Goal: Task Accomplishment & Management: Manage account settings

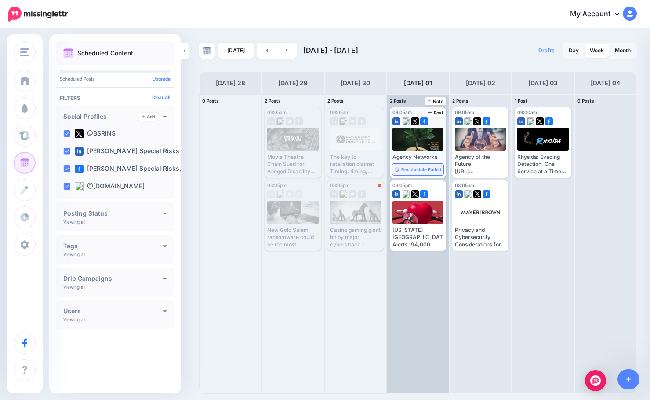
click at [404, 171] on span "Reschedule Failed" at bounding box center [421, 169] width 40 height 4
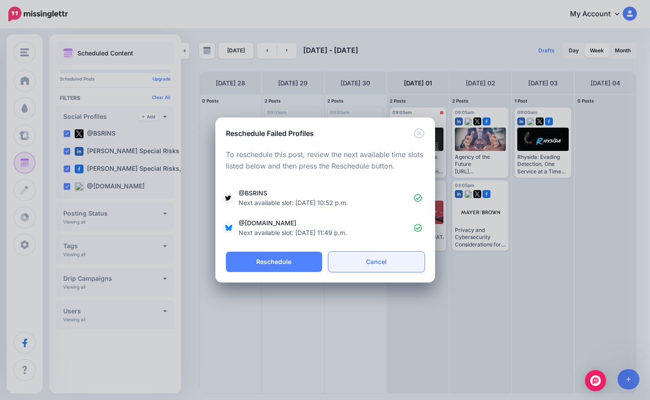
click at [355, 254] on link "Cancel" at bounding box center [376, 262] width 96 height 20
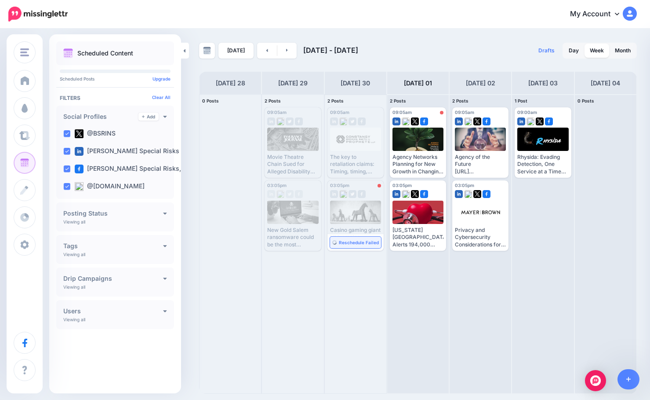
click at [346, 244] on span "Reschedule Failed" at bounding box center [359, 242] width 40 height 4
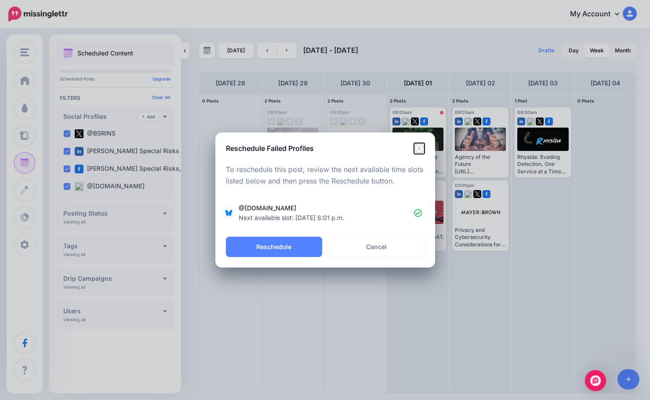
click at [424, 149] on icon "Close" at bounding box center [419, 148] width 11 height 11
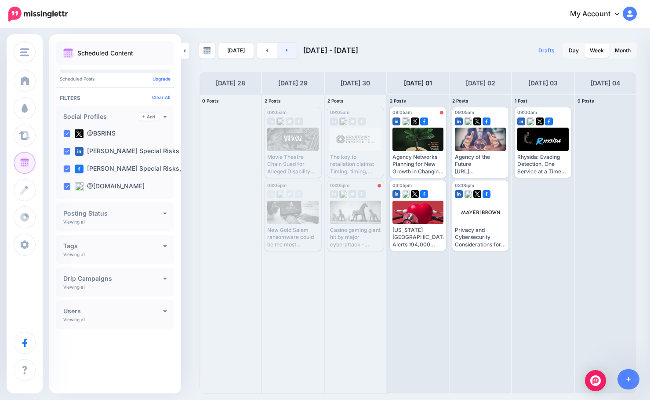
click at [290, 51] on link at bounding box center [287, 51] width 20 height 16
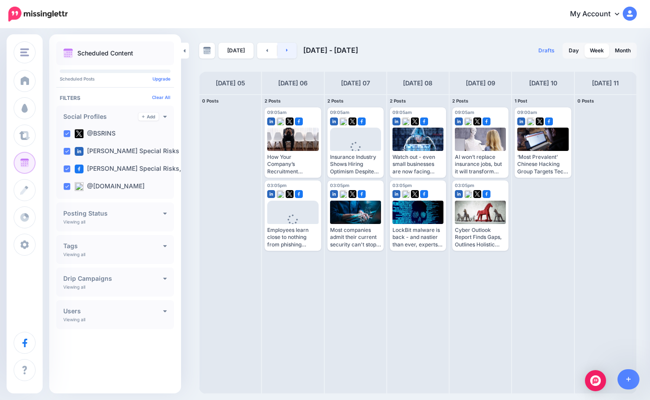
click at [289, 51] on link at bounding box center [287, 51] width 20 height 16
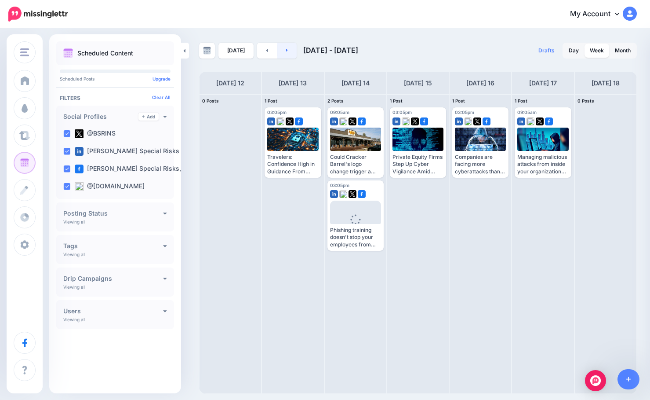
click at [288, 55] on link at bounding box center [287, 51] width 20 height 16
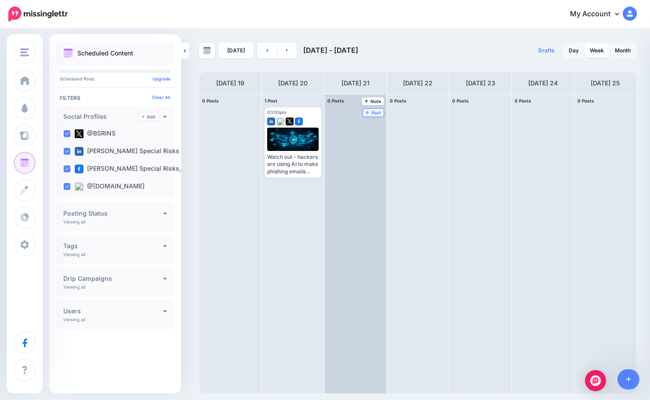
click at [372, 113] on span "Post" at bounding box center [373, 112] width 15 height 4
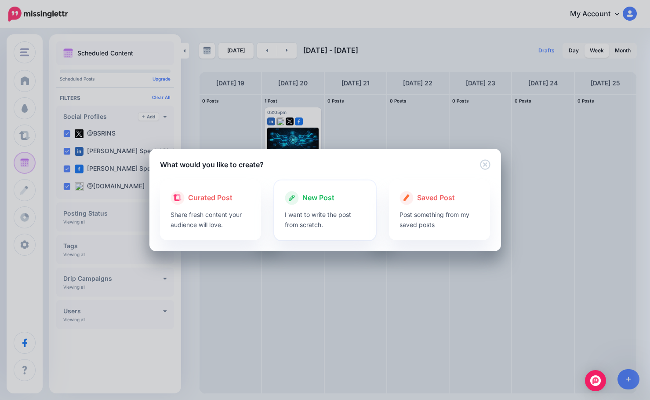
click at [314, 189] on div "New Post I want to write the post from scratch." at bounding box center [325, 210] width 102 height 60
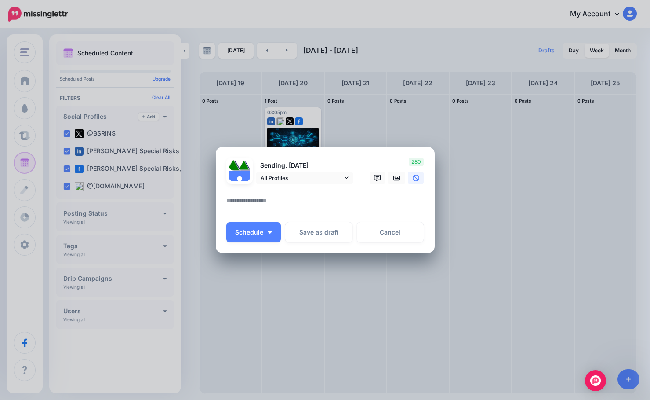
click at [314, 211] on textarea at bounding box center [327, 203] width 202 height 17
paste textarea "**********"
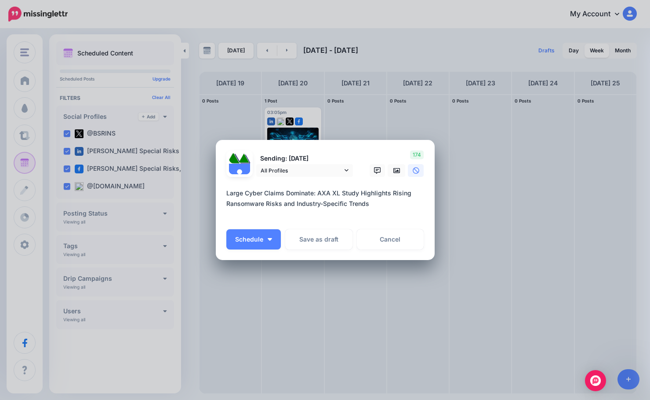
paste textarea "**********"
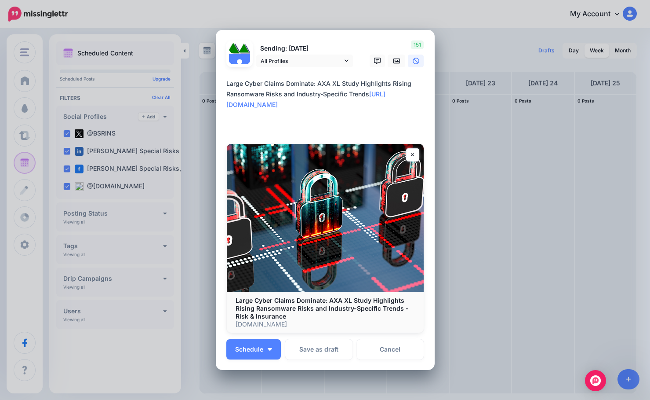
drag, startPoint x: 369, startPoint y: 93, endPoint x: 295, endPoint y: 98, distance: 73.6
click at [295, 98] on textarea "**********" at bounding box center [327, 104] width 202 height 53
click at [316, 83] on textarea "**********" at bounding box center [327, 104] width 202 height 53
drag, startPoint x: 314, startPoint y: 85, endPoint x: 387, endPoint y: 82, distance: 73.0
click at [387, 82] on textarea "**********" at bounding box center [327, 104] width 202 height 53
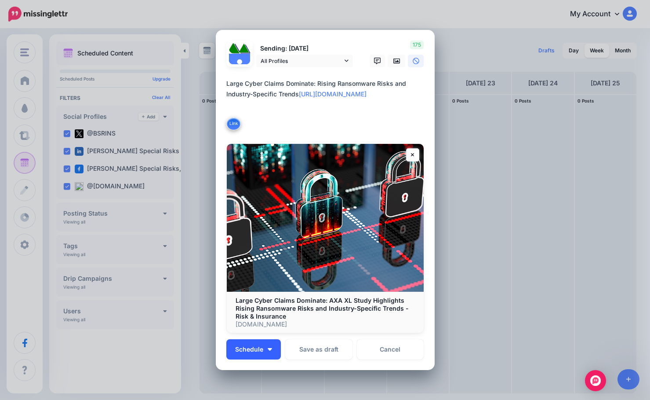
type textarea "**********"
click at [256, 346] on span "Schedule" at bounding box center [249, 349] width 28 height 6
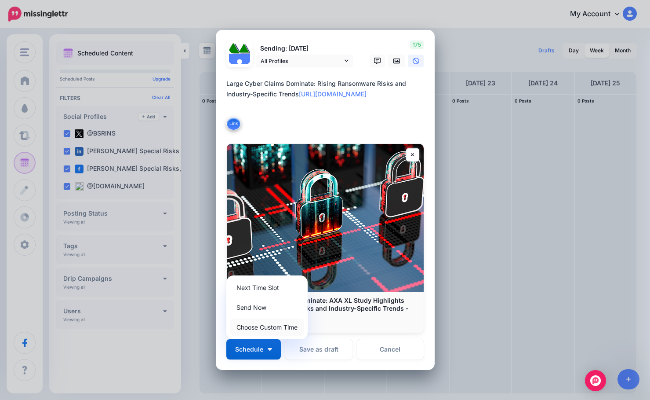
click at [259, 330] on link "Choose Custom Time" at bounding box center [267, 326] width 74 height 17
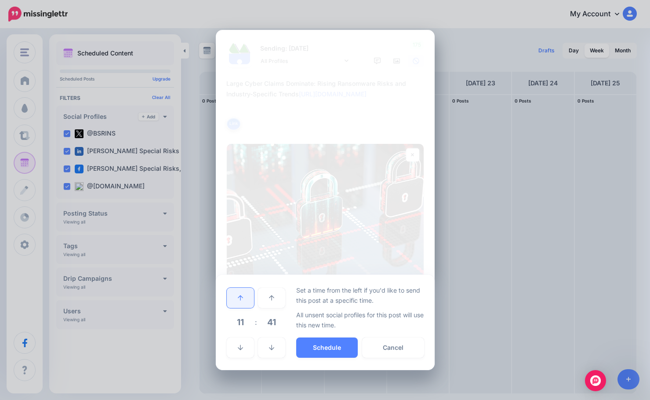
click at [243, 300] on icon at bounding box center [240, 298] width 5 height 6
click at [269, 320] on span "41" at bounding box center [272, 322] width 24 height 24
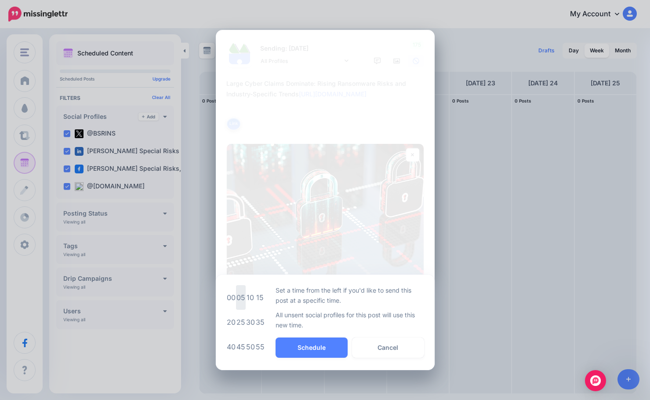
click at [241, 298] on td "05" at bounding box center [241, 297] width 10 height 25
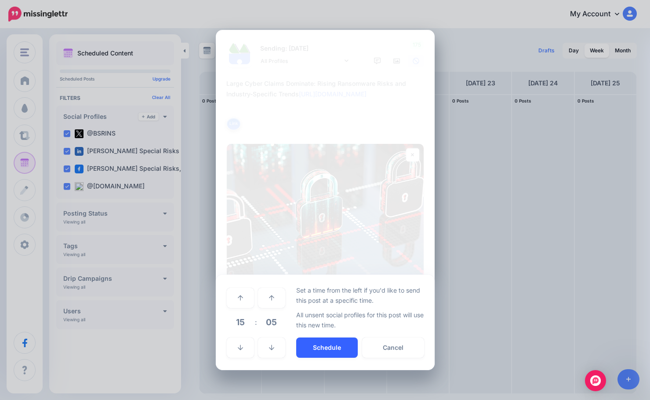
click at [316, 350] on button "Schedule" at bounding box center [327, 347] width 62 height 20
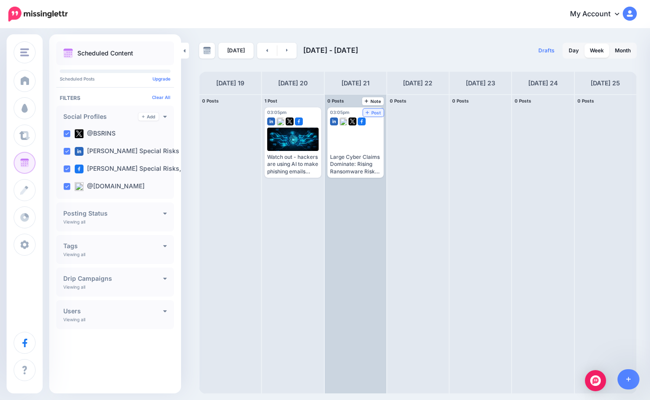
click at [370, 111] on span "Post" at bounding box center [373, 112] width 15 height 4
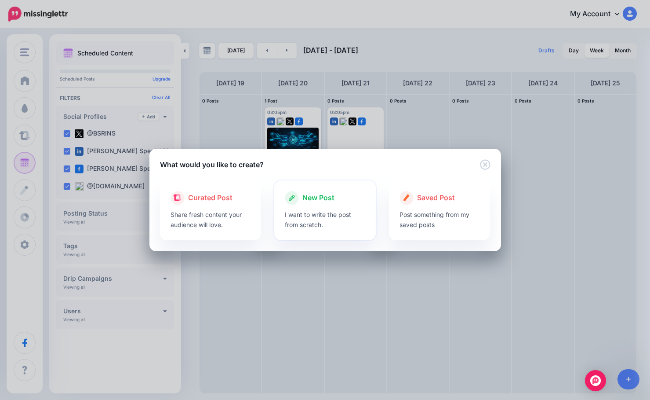
click at [300, 219] on p "I want to write the post from scratch." at bounding box center [325, 219] width 80 height 20
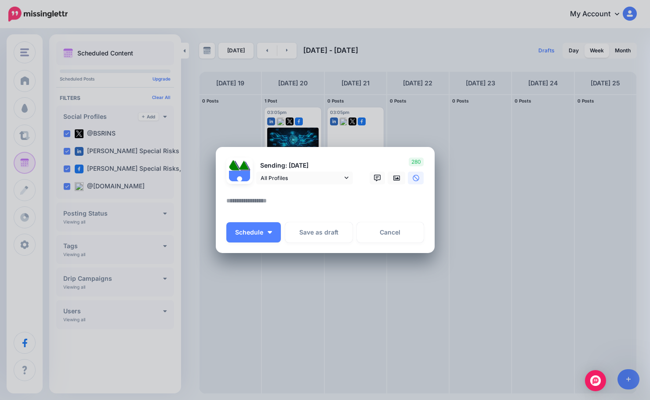
click at [304, 210] on textarea at bounding box center [327, 203] width 202 height 17
paste textarea "**********"
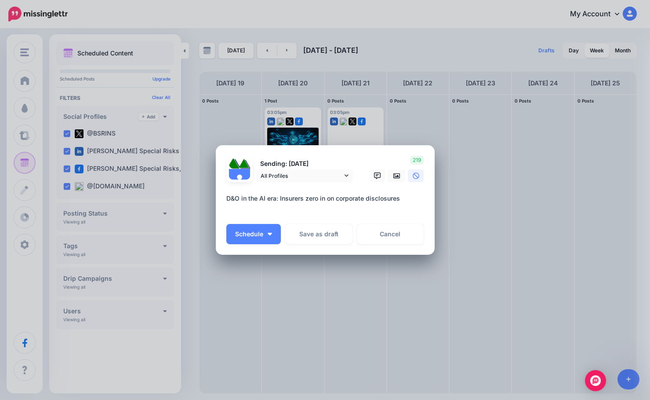
paste textarea "**********"
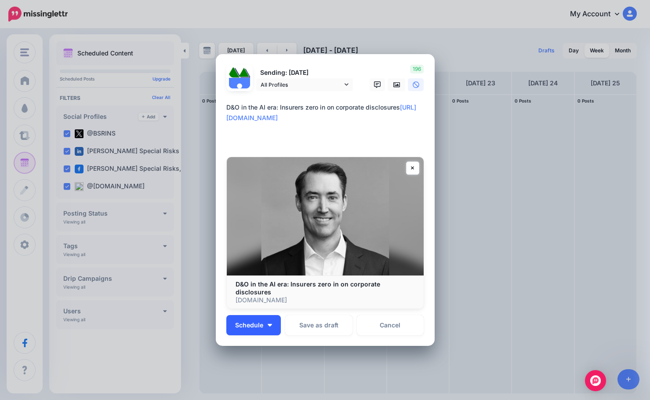
type textarea "**********"
click at [268, 324] on img "button" at bounding box center [270, 325] width 4 height 3
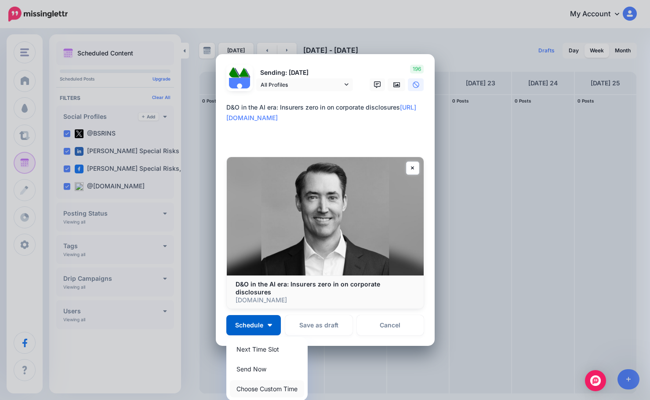
click at [251, 380] on link "Choose Custom Time" at bounding box center [267, 388] width 74 height 17
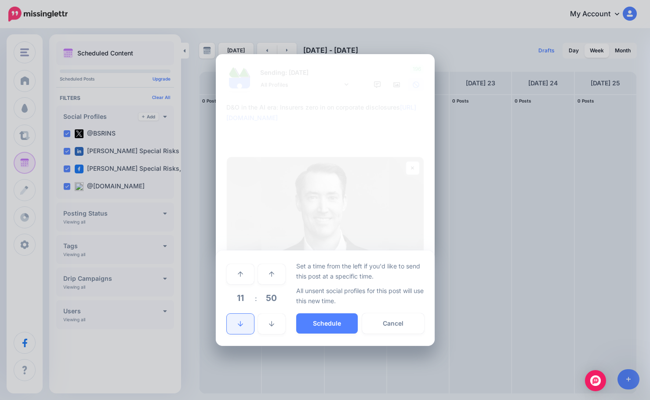
click at [241, 323] on link at bounding box center [240, 324] width 27 height 20
click at [270, 302] on span "50" at bounding box center [272, 298] width 24 height 24
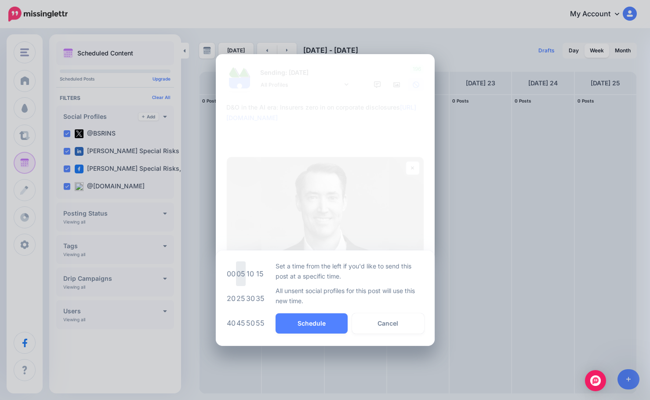
click at [244, 271] on td "05" at bounding box center [241, 273] width 10 height 25
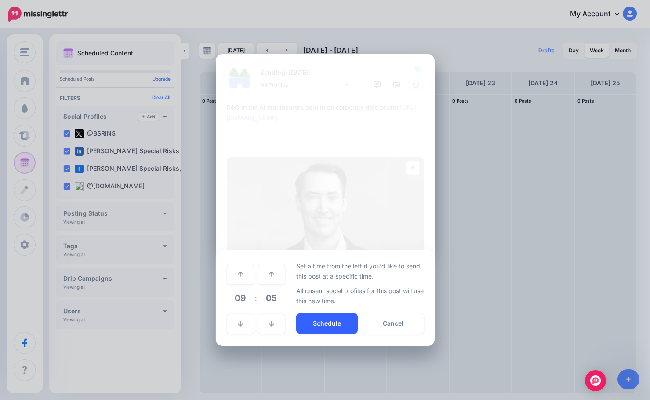
click at [301, 314] on button "Schedule" at bounding box center [327, 323] width 62 height 20
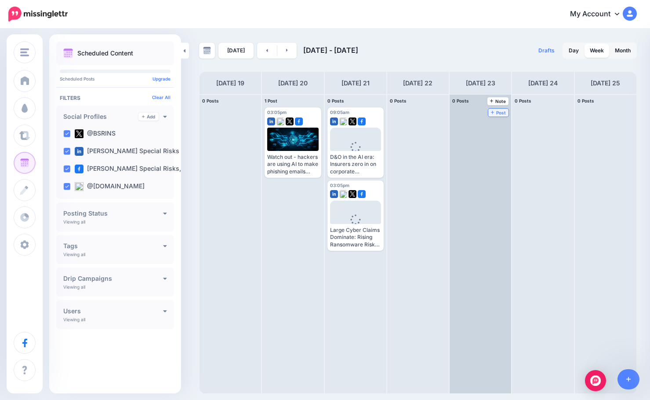
click at [494, 113] on icon at bounding box center [493, 113] width 4 height 4
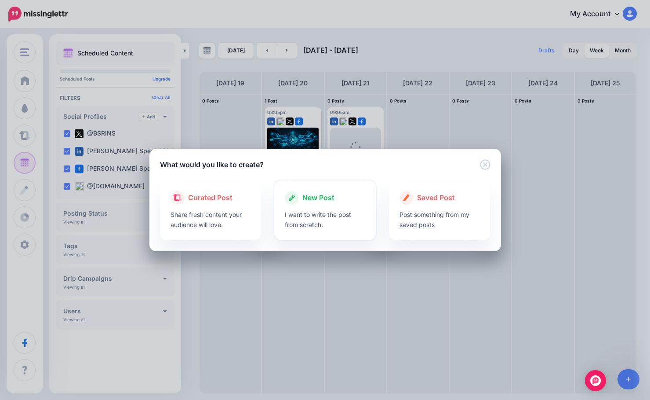
click at [361, 199] on div "New Post" at bounding box center [325, 198] width 80 height 14
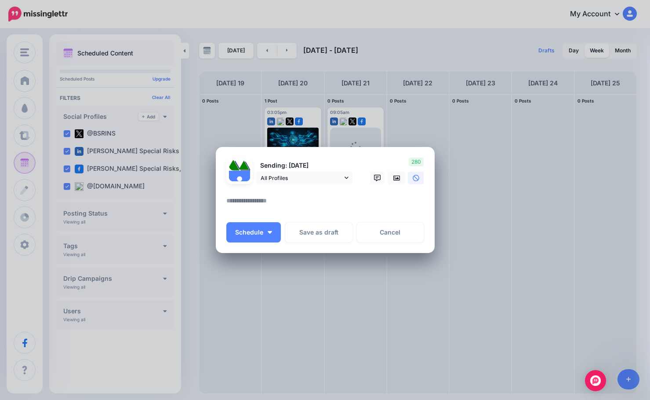
click at [325, 221] on div "Sending: [DATE] All Profiles" at bounding box center [325, 199] width 198 height 85
click at [330, 210] on textarea at bounding box center [327, 203] width 202 height 17
paste textarea "**********"
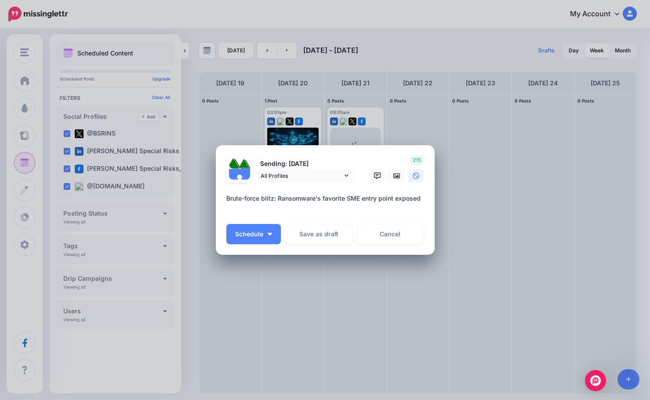
paste textarea "**********"
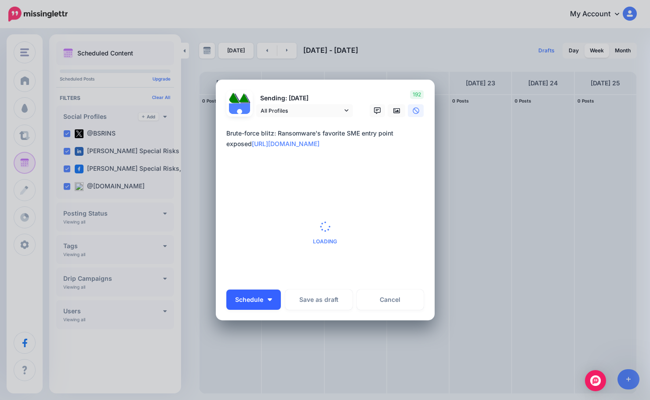
type textarea "**********"
click at [274, 298] on button "Schedule" at bounding box center [253, 299] width 55 height 20
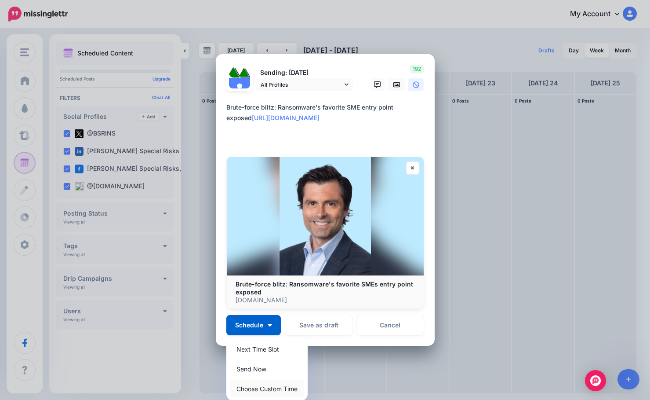
click at [257, 384] on link "Choose Custom Time" at bounding box center [267, 388] width 74 height 17
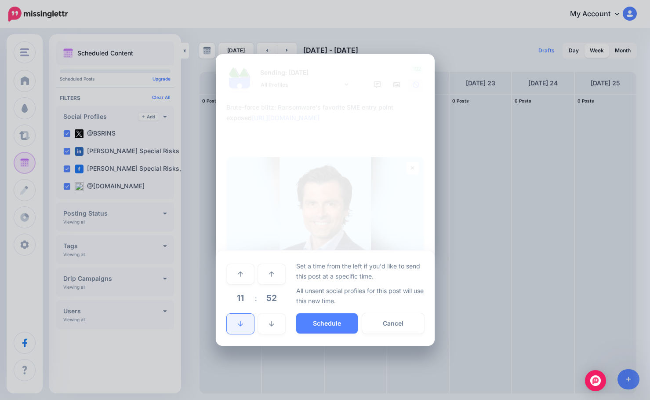
click at [248, 328] on link at bounding box center [240, 324] width 27 height 20
click at [272, 301] on span "52" at bounding box center [272, 298] width 24 height 24
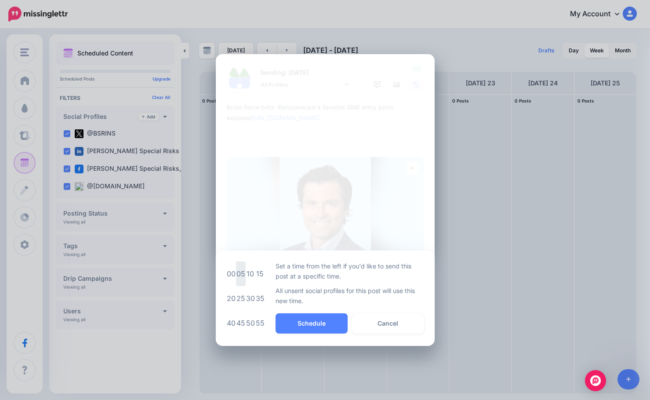
click at [244, 276] on td "05" at bounding box center [241, 273] width 10 height 25
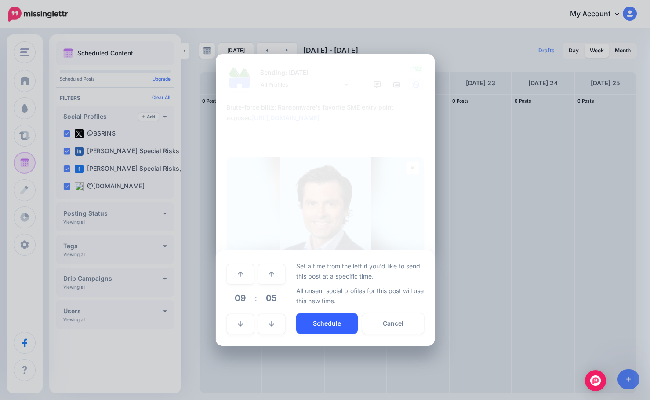
click at [321, 317] on button "Schedule" at bounding box center [327, 323] width 62 height 20
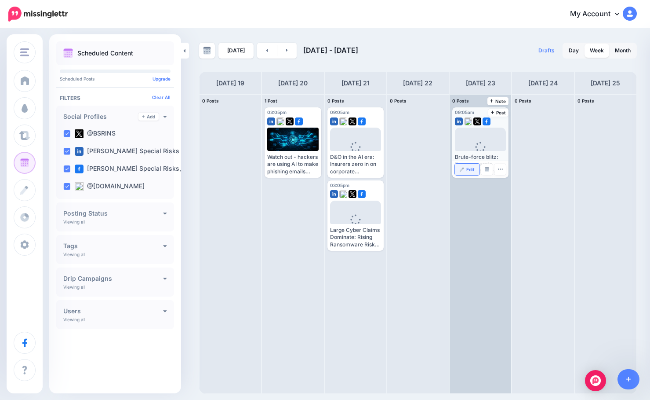
click at [464, 170] on img at bounding box center [462, 169] width 4 height 4
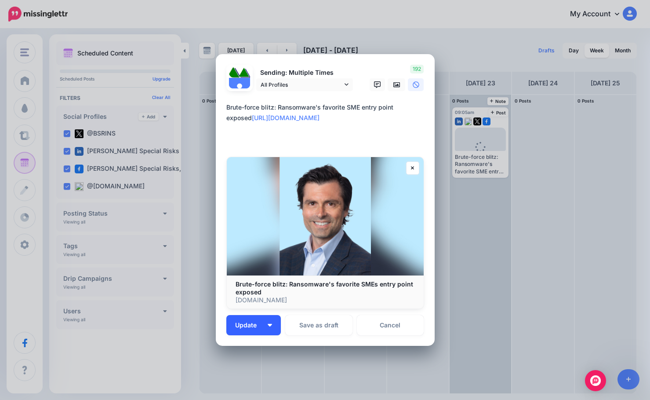
click at [237, 327] on span "Update" at bounding box center [249, 325] width 28 height 6
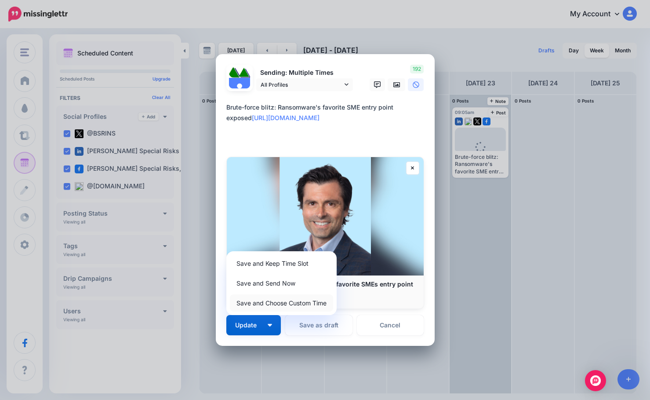
click at [259, 307] on link "Save and Choose Custom Time" at bounding box center [281, 302] width 103 height 17
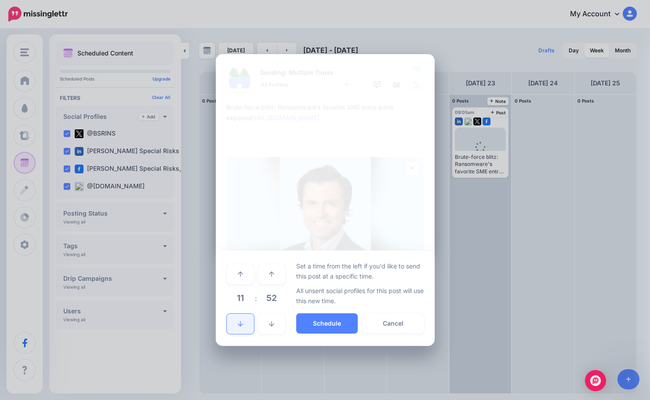
click at [238, 324] on icon at bounding box center [240, 324] width 5 height 6
click at [244, 274] on link at bounding box center [240, 274] width 27 height 20
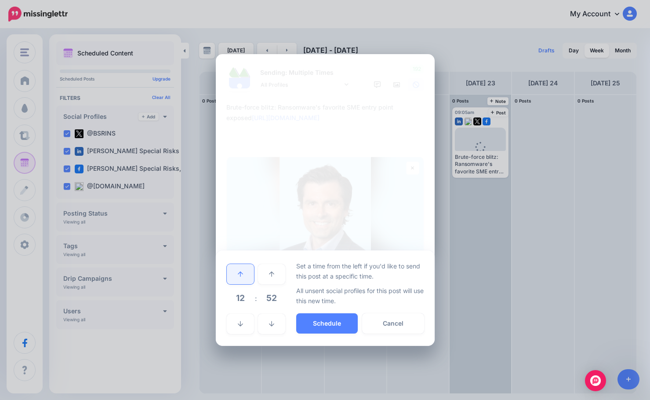
click at [244, 274] on link at bounding box center [240, 274] width 27 height 20
click at [276, 300] on span "52" at bounding box center [272, 298] width 24 height 24
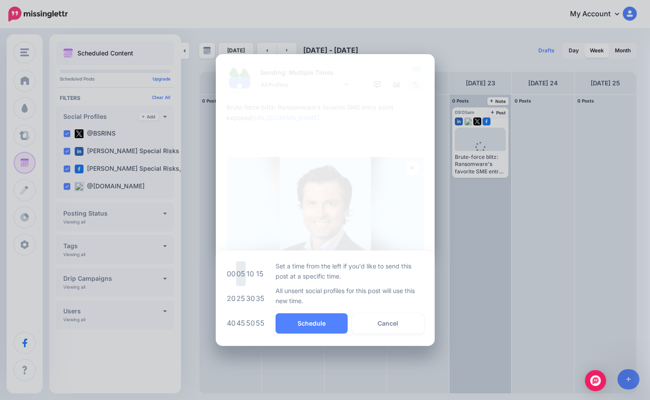
click at [238, 279] on td "05" at bounding box center [241, 273] width 10 height 25
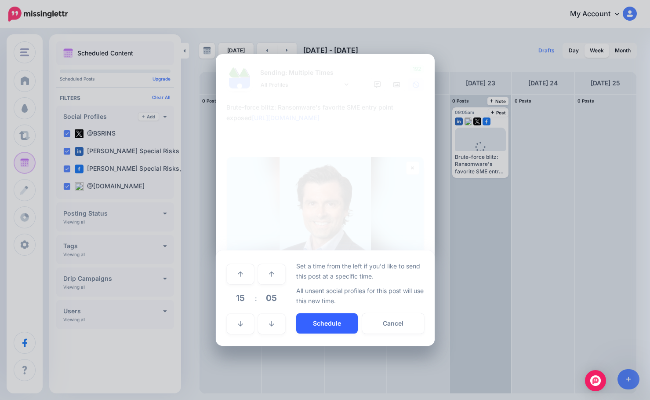
click at [307, 321] on button "Schedule" at bounding box center [327, 323] width 62 height 20
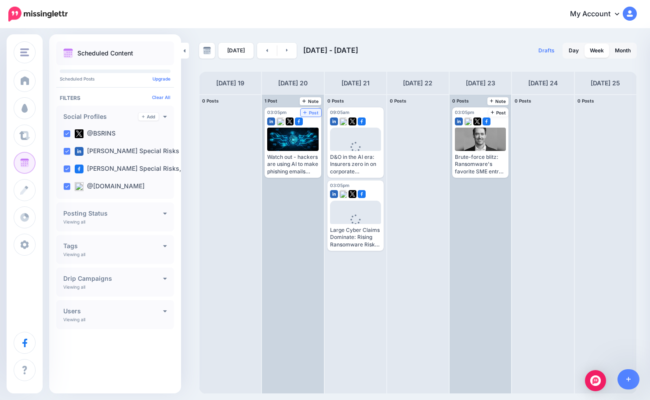
click at [303, 110] on span "Post" at bounding box center [310, 112] width 15 height 4
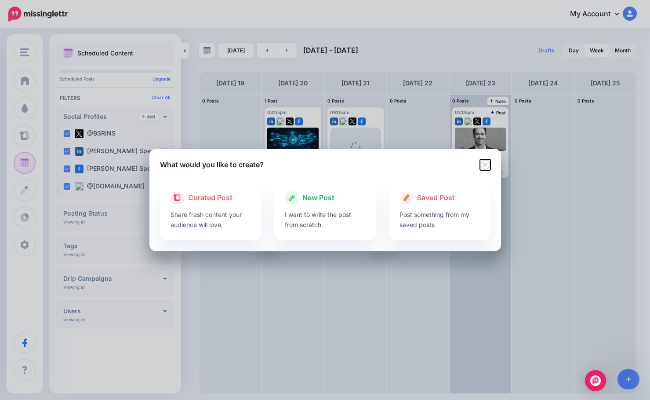
click at [488, 164] on icon "Close" at bounding box center [485, 164] width 11 height 11
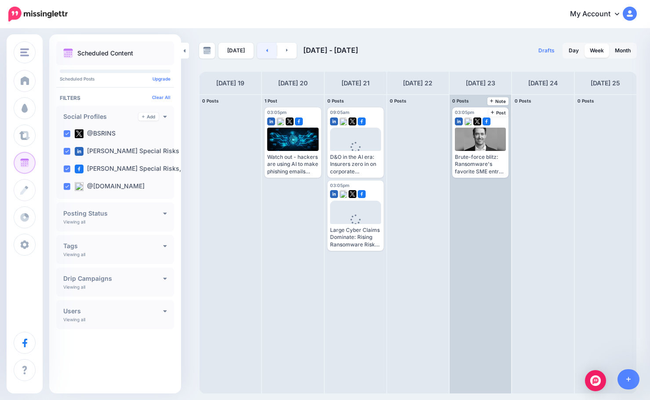
click at [263, 52] on link at bounding box center [267, 51] width 20 height 16
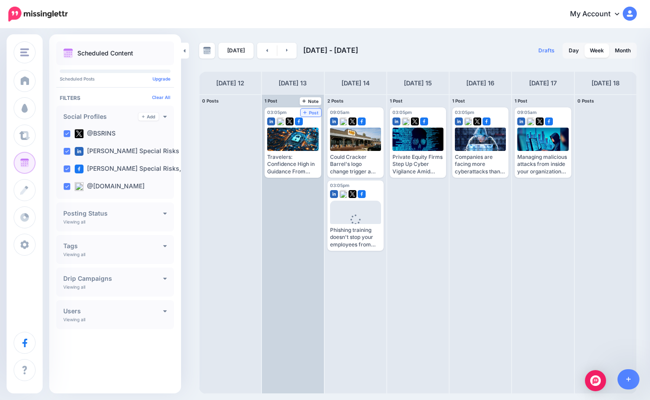
click at [303, 110] on span "Post" at bounding box center [310, 112] width 15 height 4
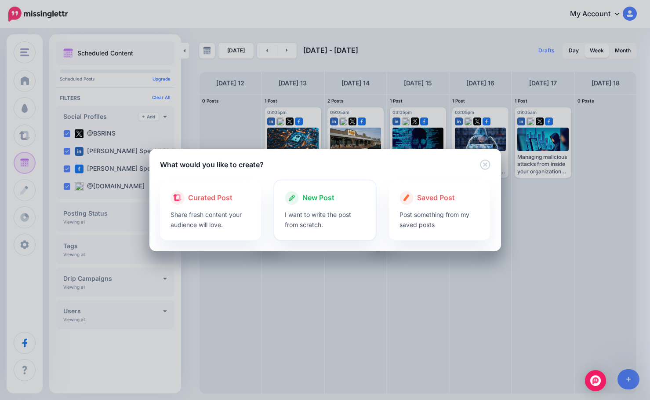
click at [314, 190] on div "New Post I want to write the post from scratch." at bounding box center [325, 210] width 102 height 60
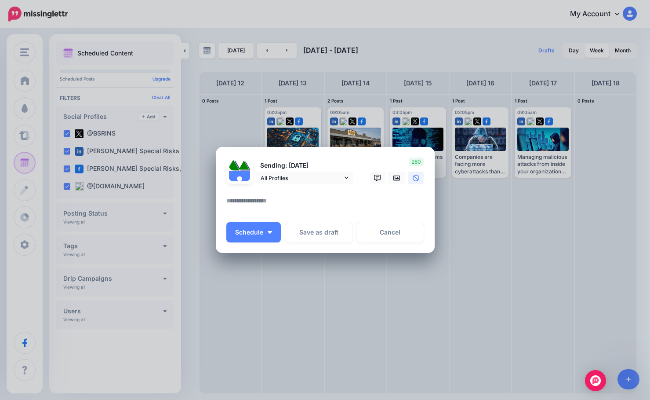
click at [303, 201] on textarea at bounding box center [327, 203] width 202 height 17
paste textarea "**********"
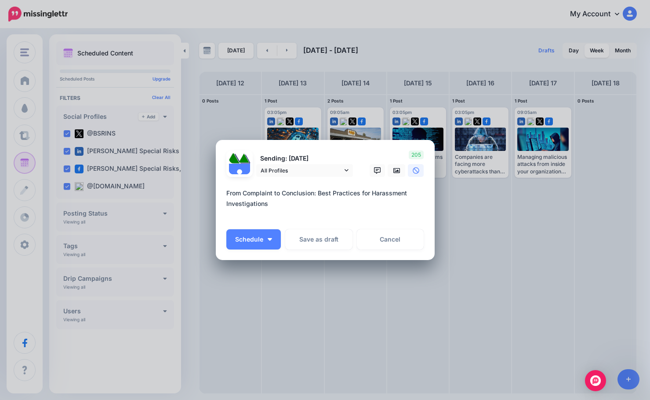
paste textarea "**********"
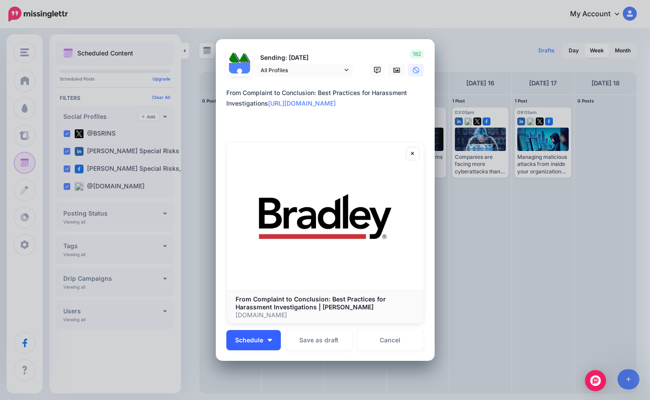
type textarea "**********"
click at [253, 334] on button "Schedule" at bounding box center [253, 340] width 55 height 20
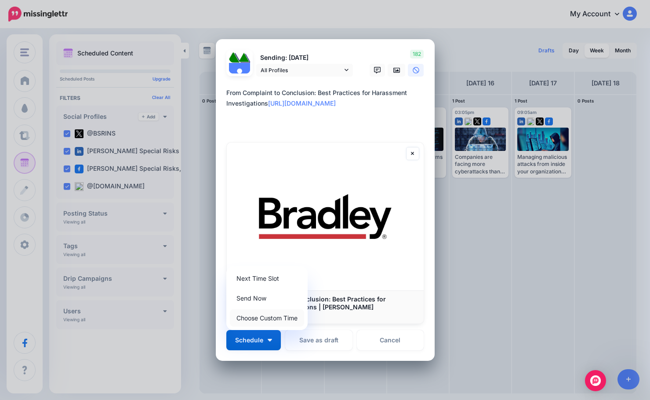
click at [263, 317] on link "Choose Custom Time" at bounding box center [267, 317] width 74 height 17
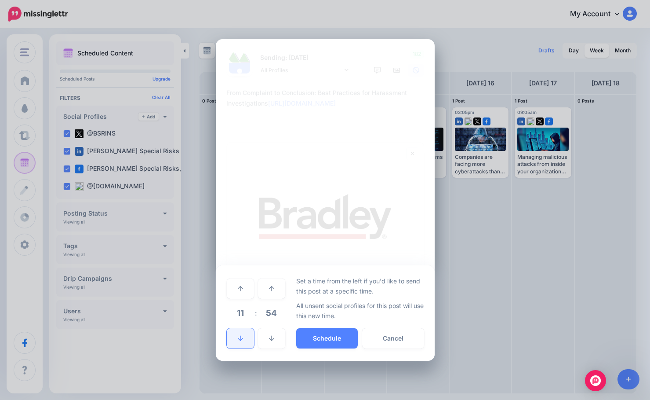
click at [244, 336] on link at bounding box center [240, 338] width 27 height 20
click at [269, 308] on span "54" at bounding box center [272, 313] width 24 height 24
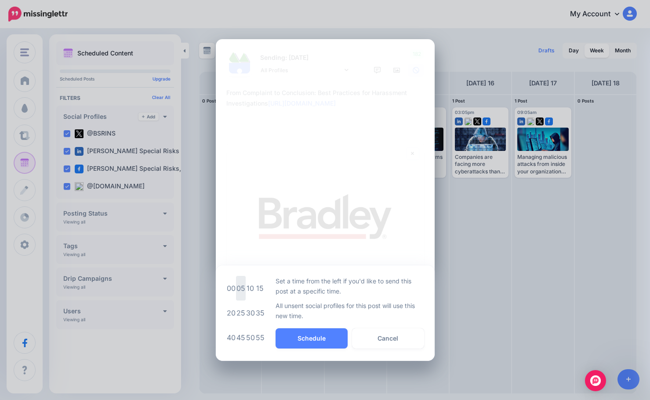
click at [243, 293] on td "05" at bounding box center [241, 288] width 10 height 25
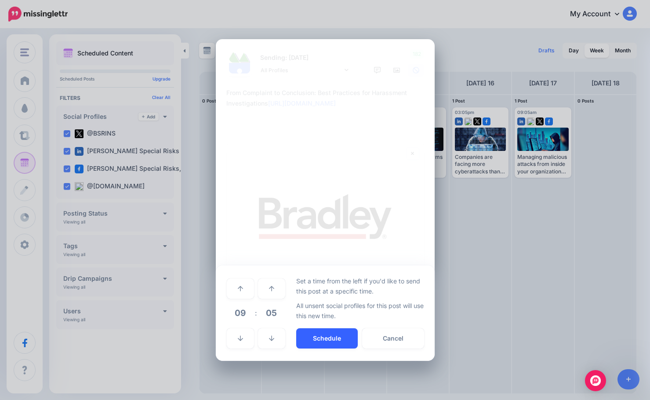
click at [310, 333] on button "Schedule" at bounding box center [327, 338] width 62 height 20
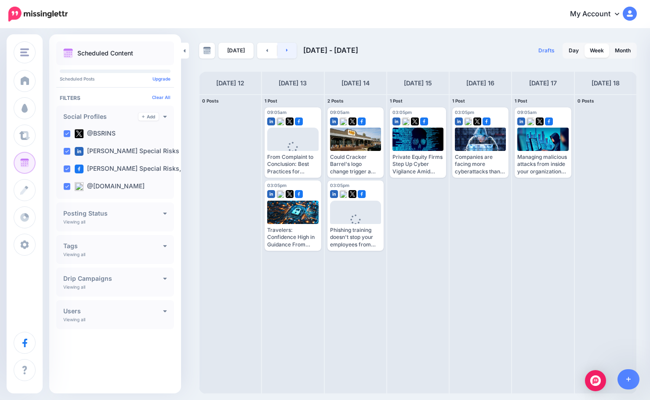
click at [288, 47] on link at bounding box center [287, 51] width 20 height 16
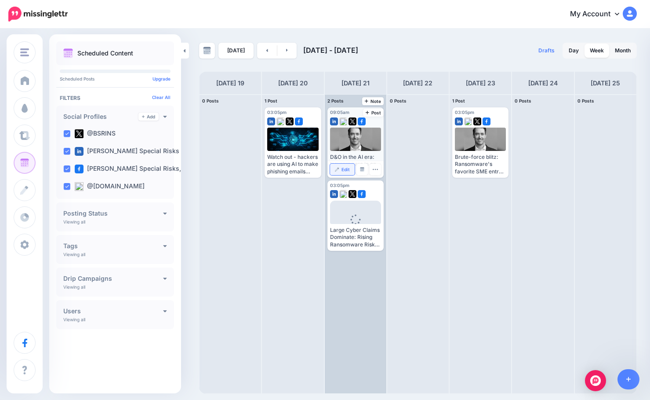
click at [339, 175] on link "Edit" at bounding box center [342, 169] width 25 height 11
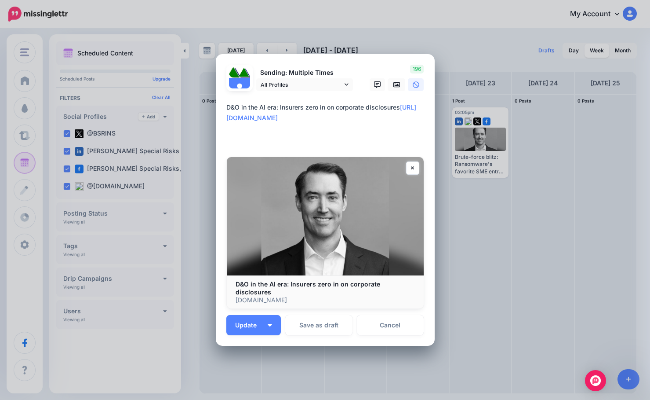
drag, startPoint x: 281, startPoint y: 147, endPoint x: 217, endPoint y: 124, distance: 68.9
click at [217, 124] on div "Loading Sending: Multiple Times All Profiles [DATE] 09:05" at bounding box center [325, 200] width 219 height 292
click at [226, 110] on textarea "**********" at bounding box center [327, 123] width 202 height 42
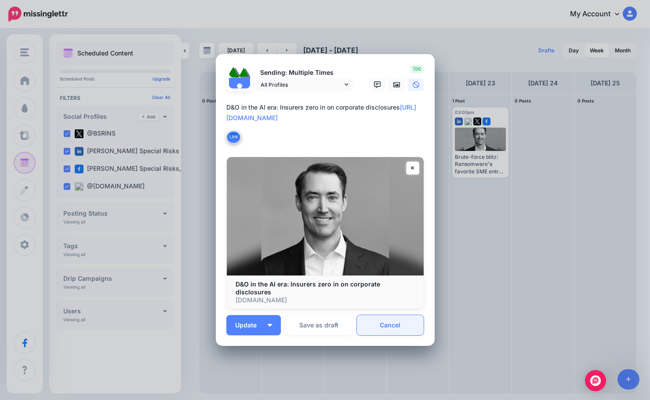
click at [407, 315] on link "Cancel" at bounding box center [390, 325] width 67 height 20
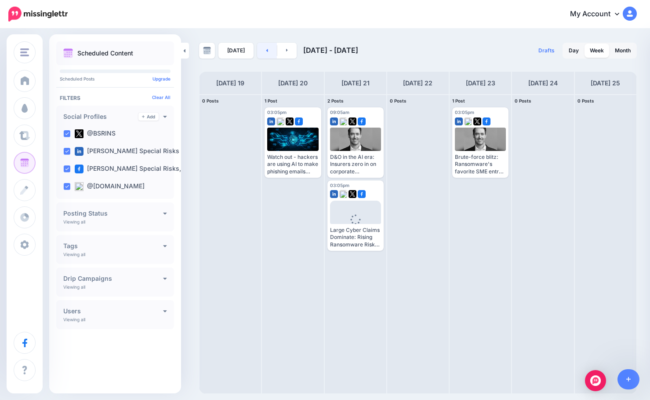
click at [270, 51] on link at bounding box center [267, 51] width 20 height 16
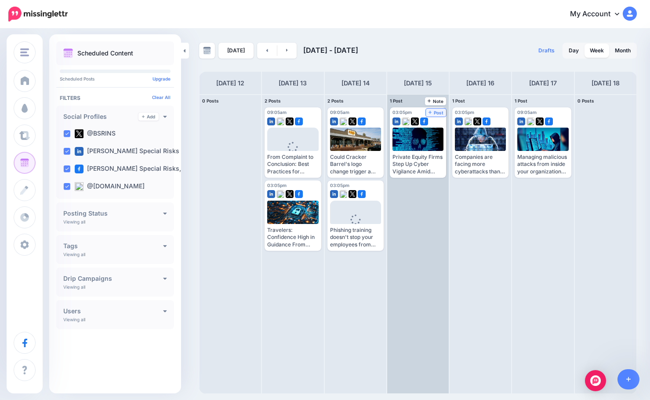
click at [429, 110] on span "Post" at bounding box center [436, 112] width 15 height 4
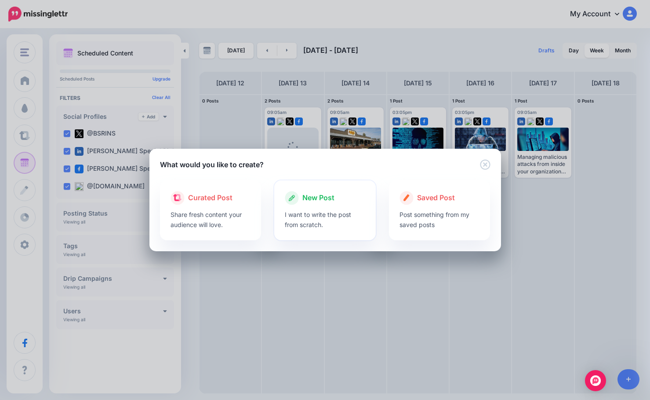
click at [304, 198] on span "New Post" at bounding box center [319, 197] width 32 height 11
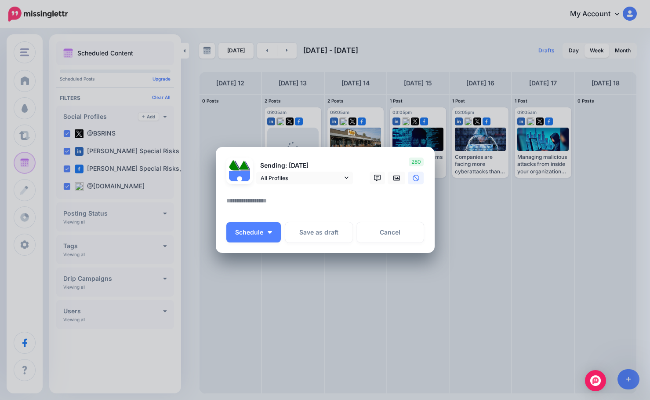
click at [275, 201] on textarea at bounding box center [327, 203] width 202 height 17
paste textarea "**********"
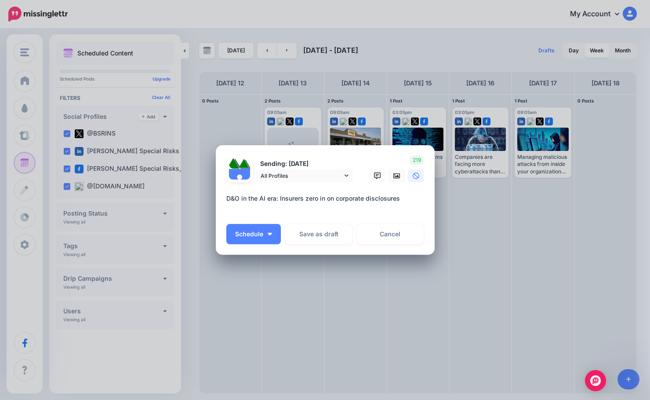
paste textarea "**********"
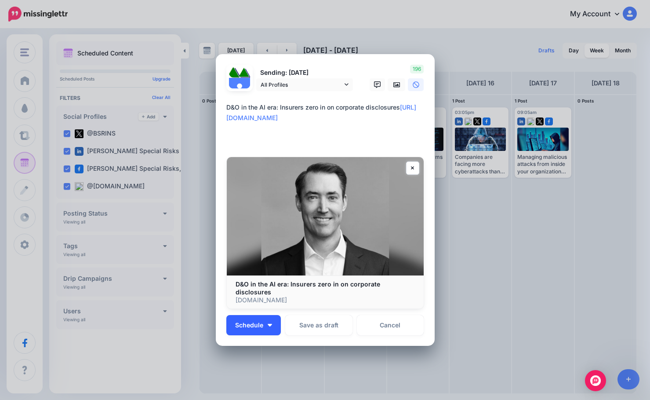
type textarea "**********"
click at [259, 322] on span "Schedule" at bounding box center [249, 325] width 28 height 6
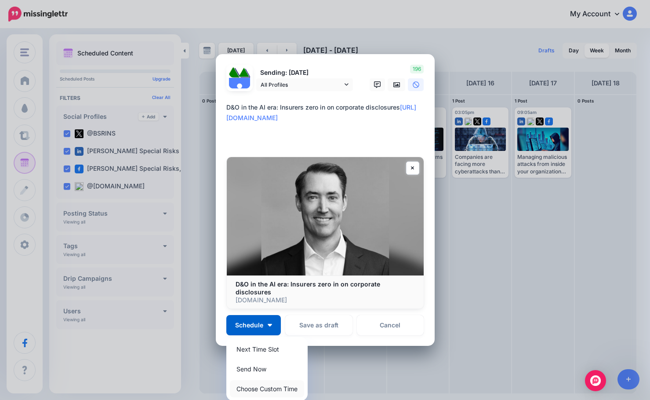
click at [252, 381] on link "Choose Custom Time" at bounding box center [267, 388] width 74 height 17
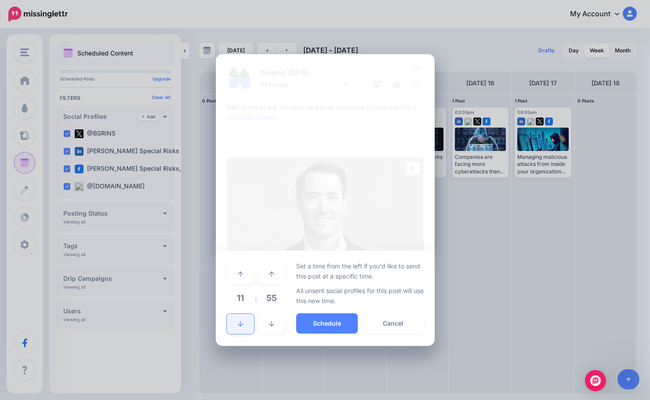
click at [239, 321] on icon at bounding box center [240, 324] width 5 height 6
click at [263, 297] on span "55" at bounding box center [272, 298] width 24 height 24
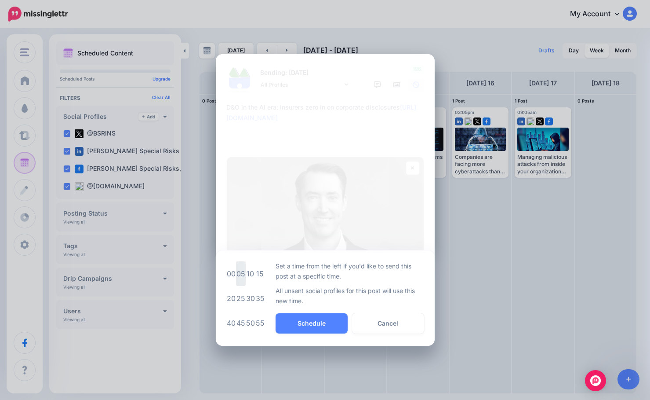
click at [242, 272] on td "05" at bounding box center [241, 273] width 10 height 25
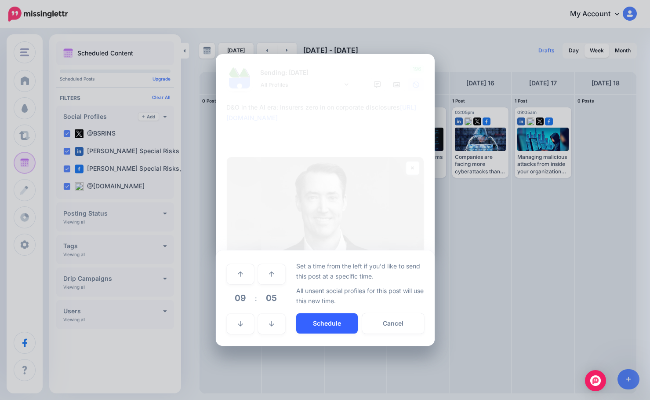
click at [310, 317] on button "Schedule" at bounding box center [327, 323] width 62 height 20
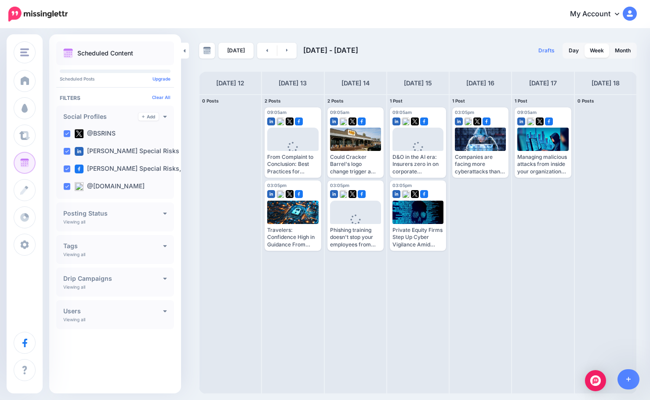
click at [288, 54] on link at bounding box center [287, 51] width 20 height 16
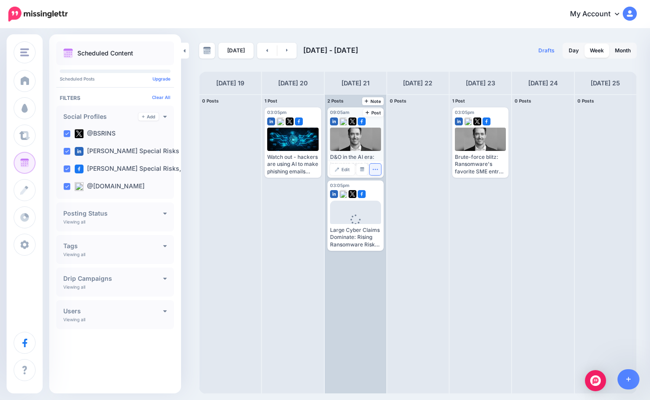
click at [379, 168] on button "button" at bounding box center [375, 169] width 11 height 11
click at [387, 196] on link "Delete Post" at bounding box center [396, 197] width 46 height 10
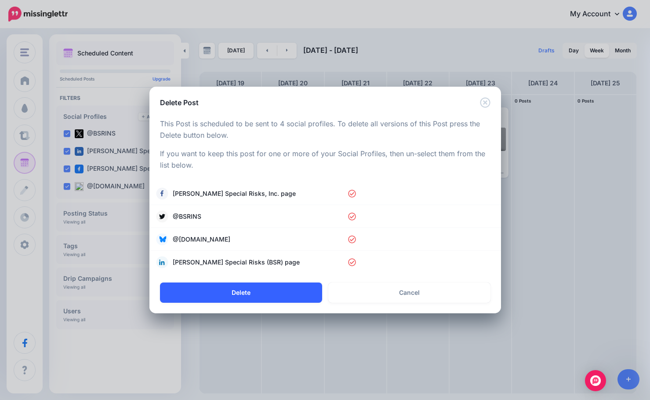
click at [284, 284] on button "Delete" at bounding box center [241, 292] width 162 height 20
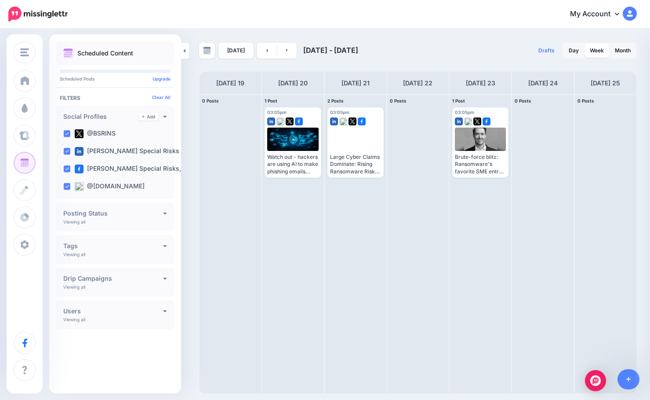
click at [122, 349] on div "Scheduled Content Scheduled Posts Upgrade Tags" at bounding box center [115, 195] width 132 height 309
click at [270, 48] on link at bounding box center [267, 51] width 20 height 16
